Goal: Transaction & Acquisition: Purchase product/service

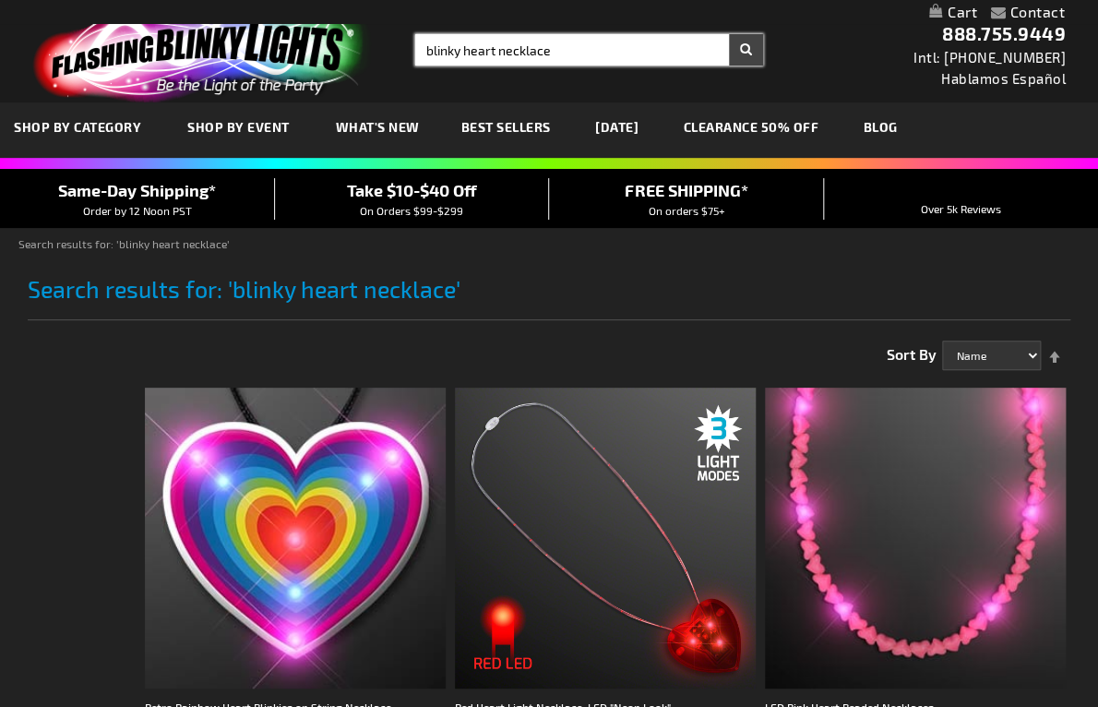
click at [460, 48] on input "blinky heart necklace" at bounding box center [589, 49] width 348 height 31
type input "casino"
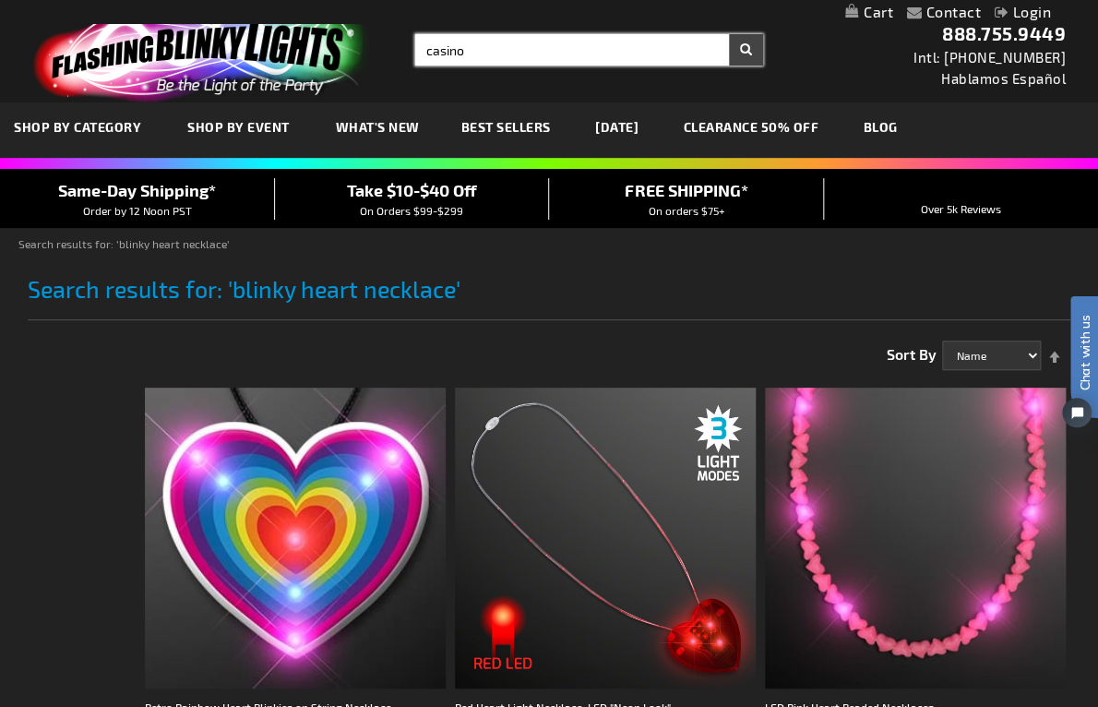
click at [745, 49] on button "Search" at bounding box center [746, 49] width 34 height 31
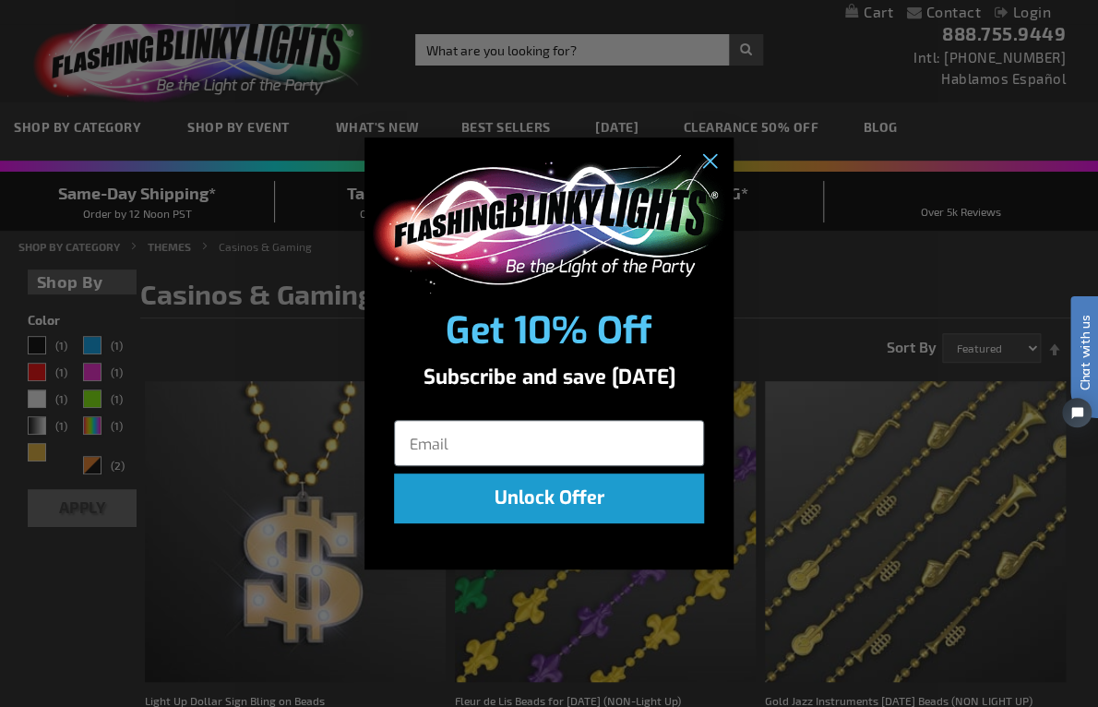
click at [263, 485] on div "Close dialog Get 10% Off Subscribe and save today Unlock Offer Submit" at bounding box center [549, 353] width 1098 height 707
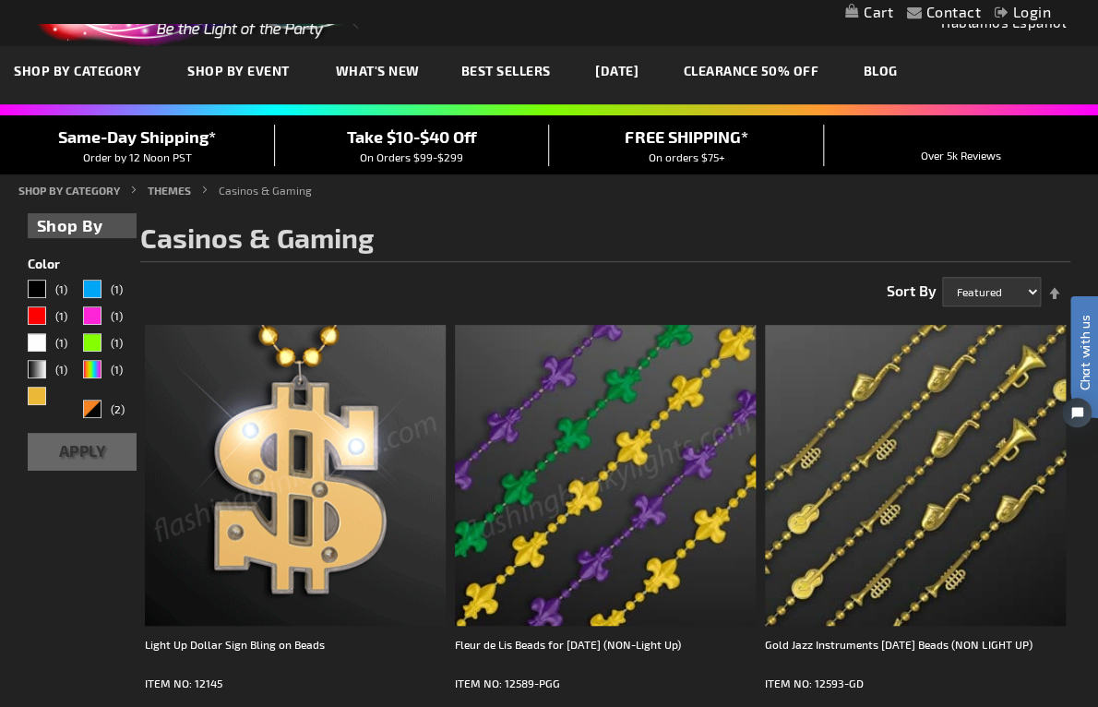
scroll to position [53, 0]
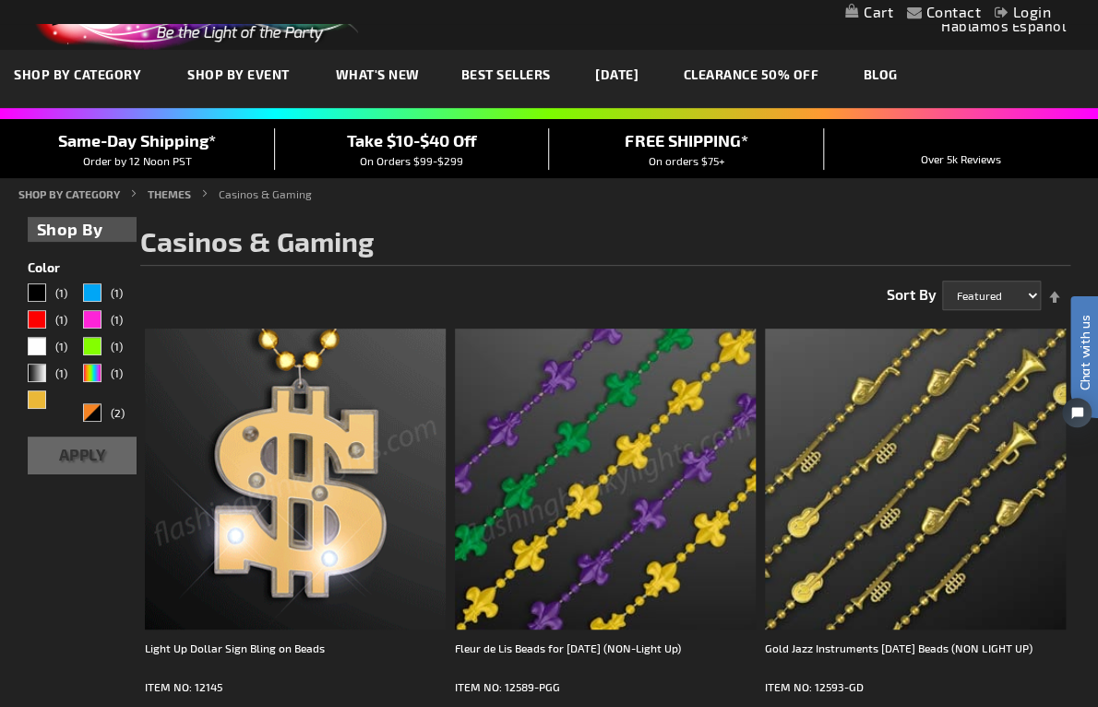
click at [353, 473] on img at bounding box center [295, 478] width 301 height 301
